Goal: Information Seeking & Learning: Learn about a topic

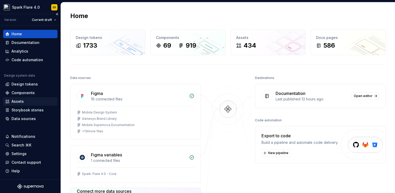
scroll to position [2, 0]
click at [32, 40] on div "Documentation" at bounding box center [25, 42] width 28 height 5
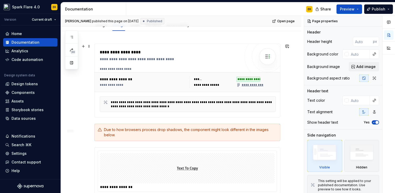
scroll to position [61, 0]
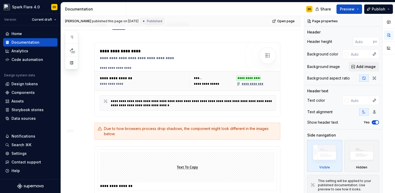
type textarea "*"
